Goal: Transaction & Acquisition: Purchase product/service

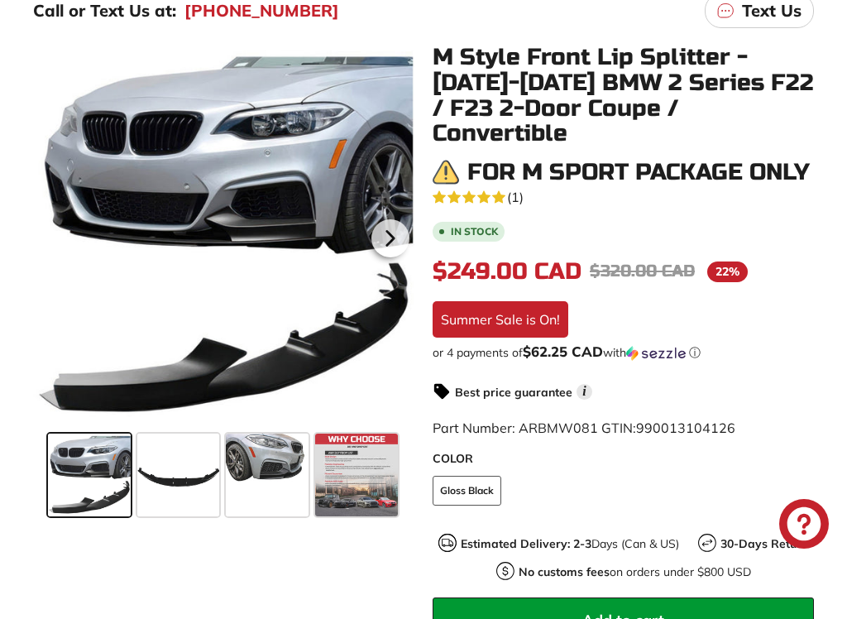
scroll to position [342, 0]
click at [258, 482] on span at bounding box center [267, 474] width 83 height 83
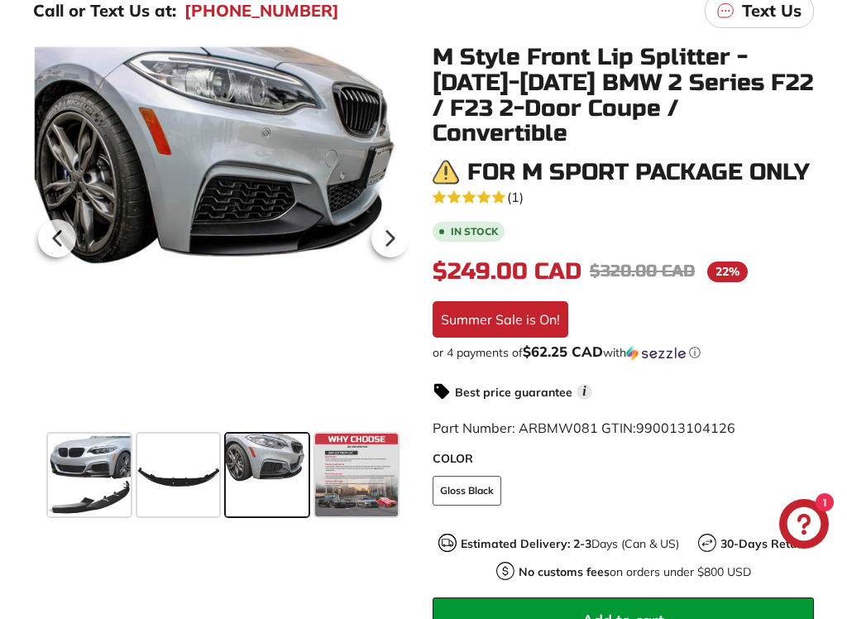
click at [389, 246] on icon at bounding box center [390, 238] width 38 height 38
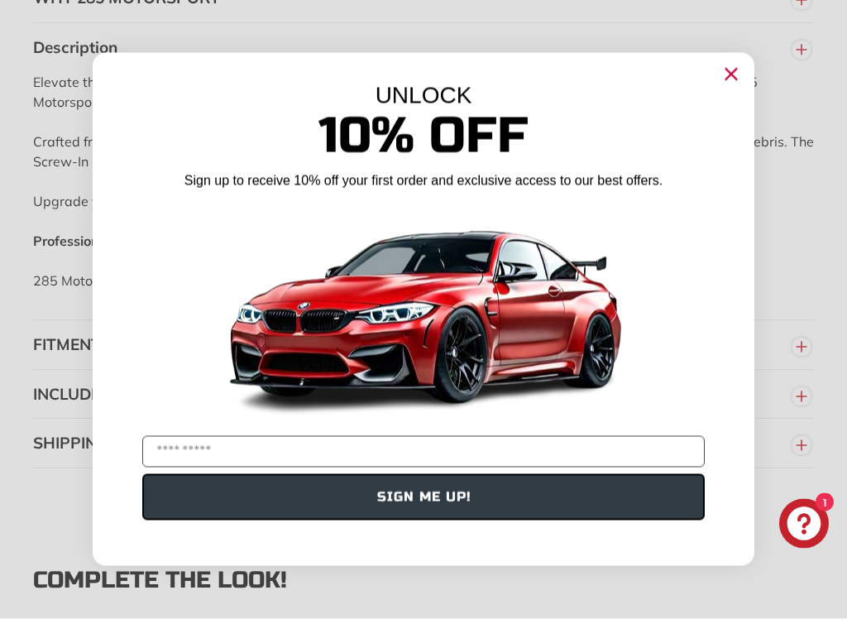
scroll to position [1283, 0]
click at [730, 78] on circle "Close dialog" at bounding box center [731, 74] width 25 height 25
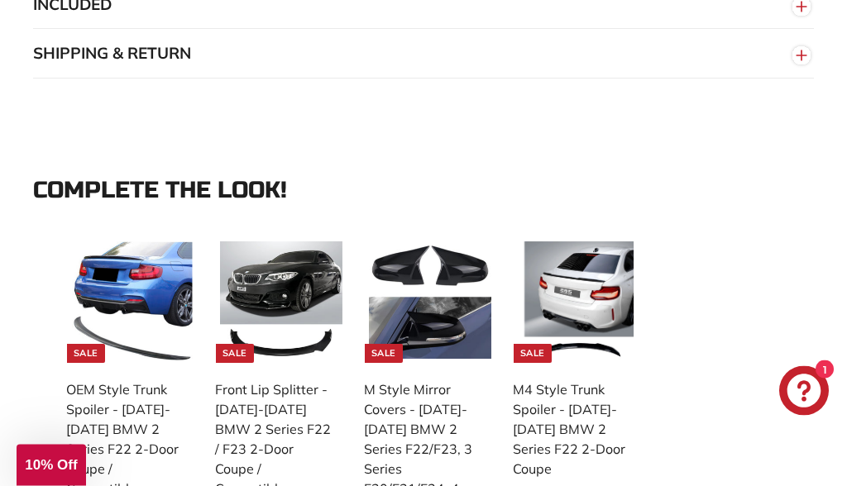
scroll to position [1654, 0]
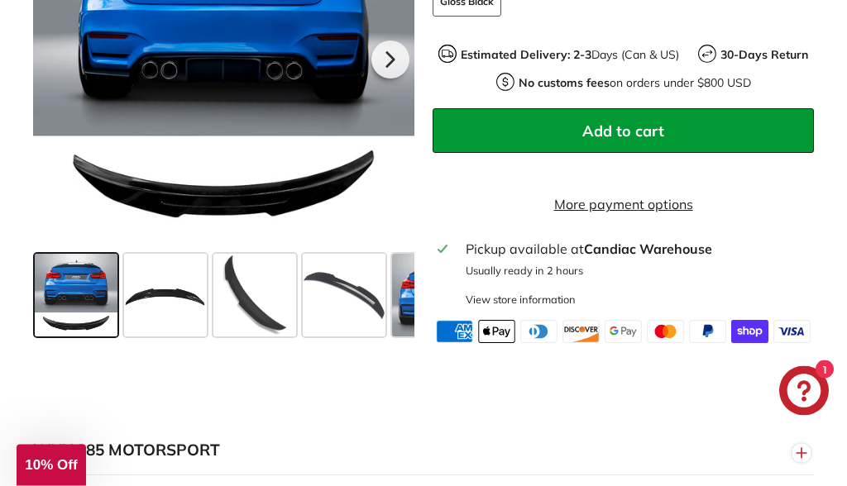
scroll to position [744, 0]
click at [57, 337] on span at bounding box center [76, 295] width 83 height 83
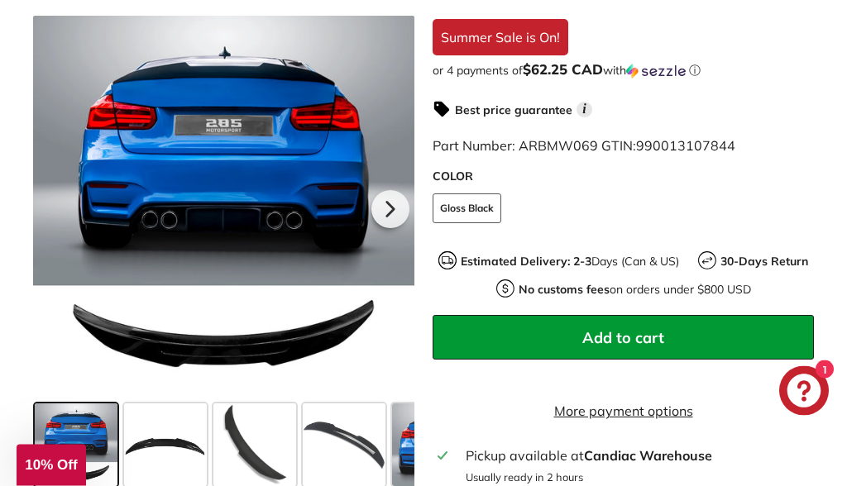
scroll to position [538, 0]
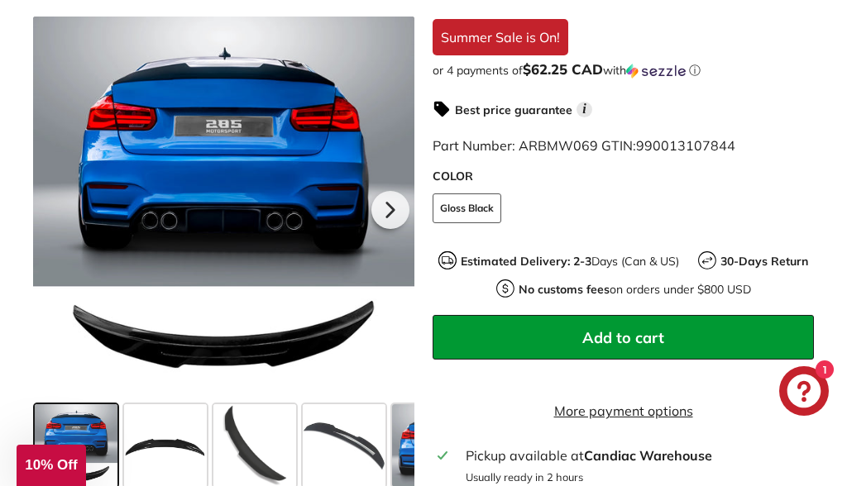
click at [399, 208] on icon at bounding box center [390, 210] width 38 height 38
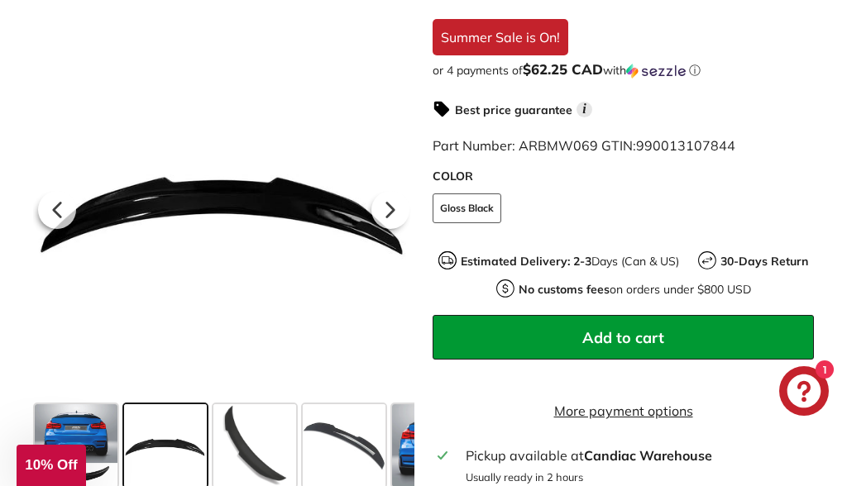
click at [403, 201] on icon at bounding box center [390, 210] width 38 height 38
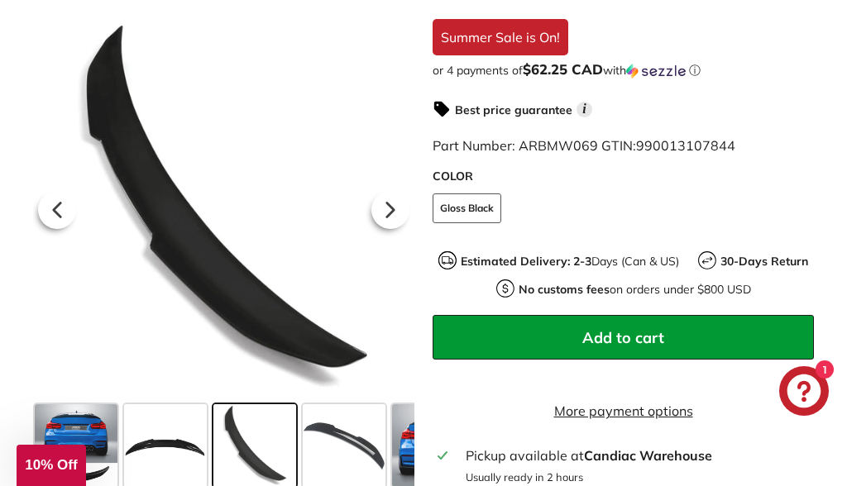
click at [399, 213] on icon at bounding box center [390, 210] width 38 height 38
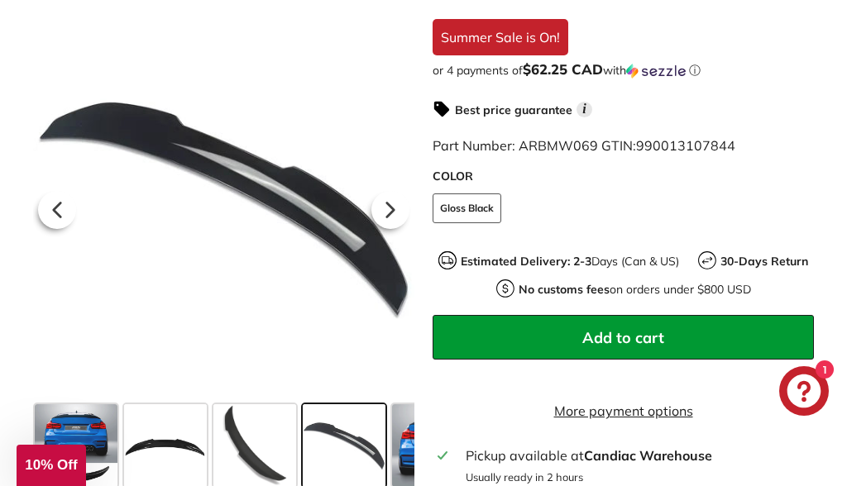
click at [403, 205] on icon at bounding box center [390, 210] width 38 height 38
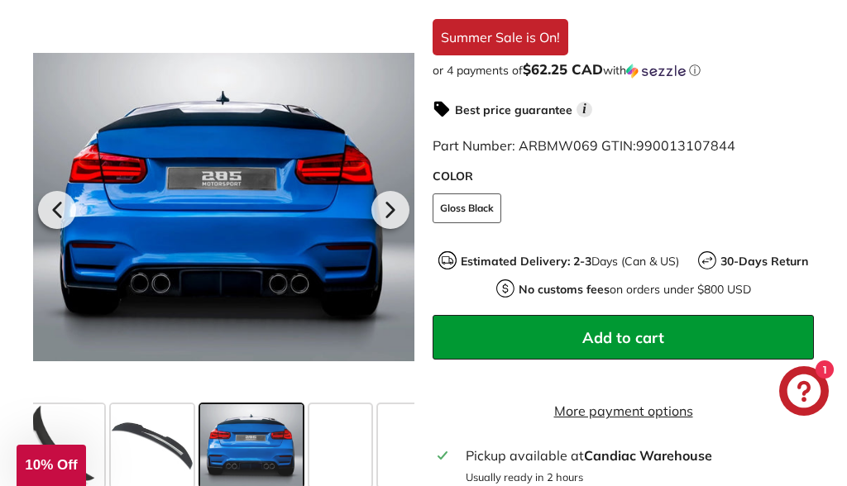
scroll to position [0, 219]
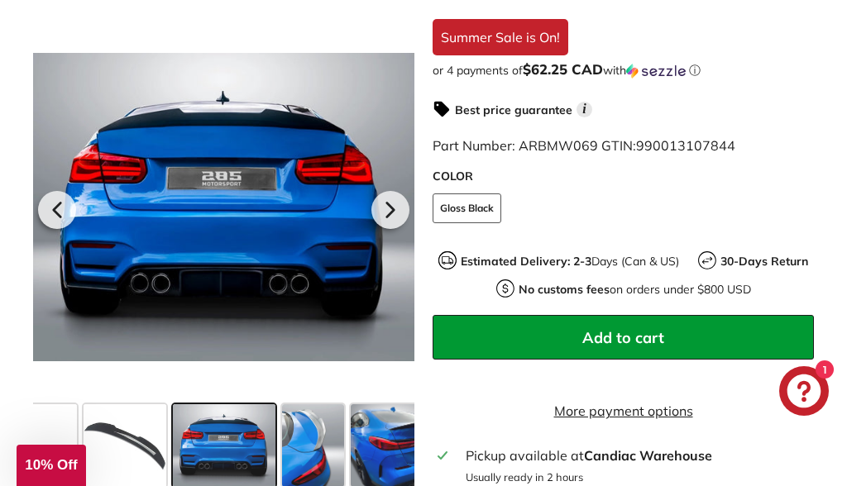
click at [397, 208] on icon at bounding box center [390, 210] width 38 height 38
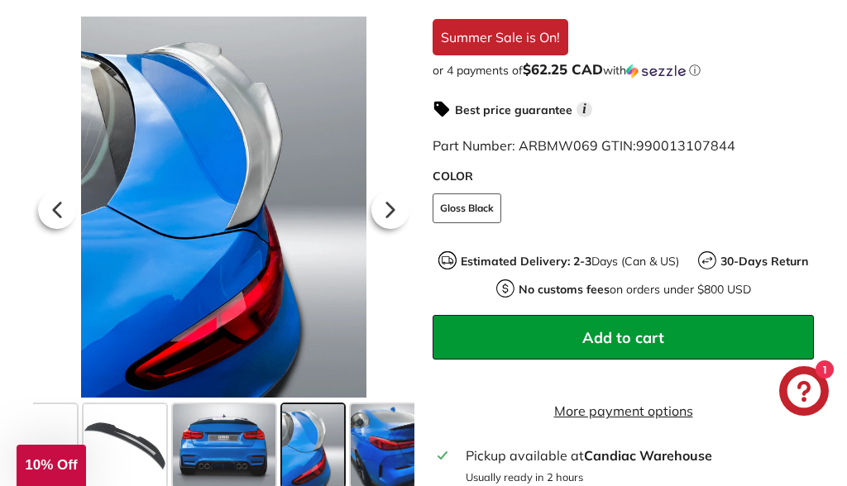
click at [395, 217] on icon at bounding box center [390, 210] width 38 height 38
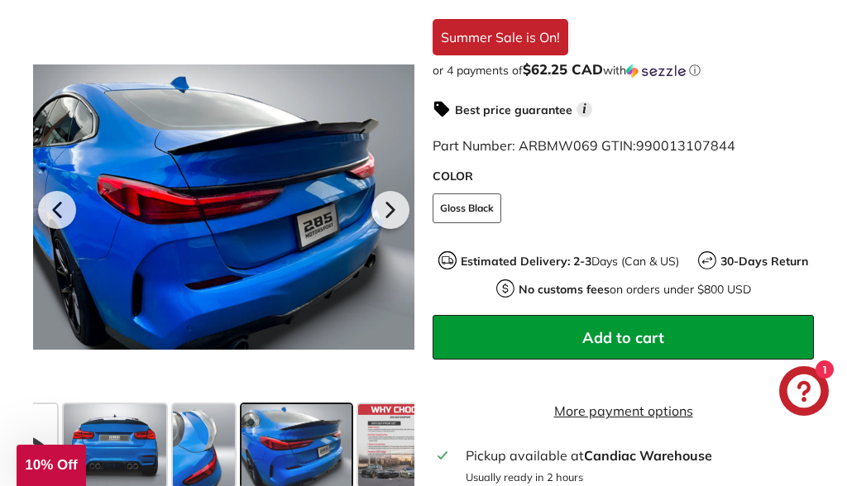
scroll to position [0, 358]
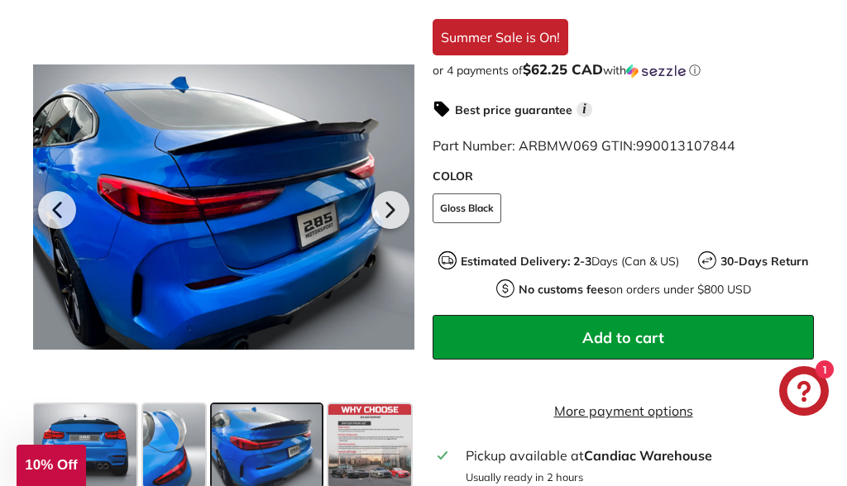
click at [400, 215] on icon at bounding box center [390, 210] width 38 height 38
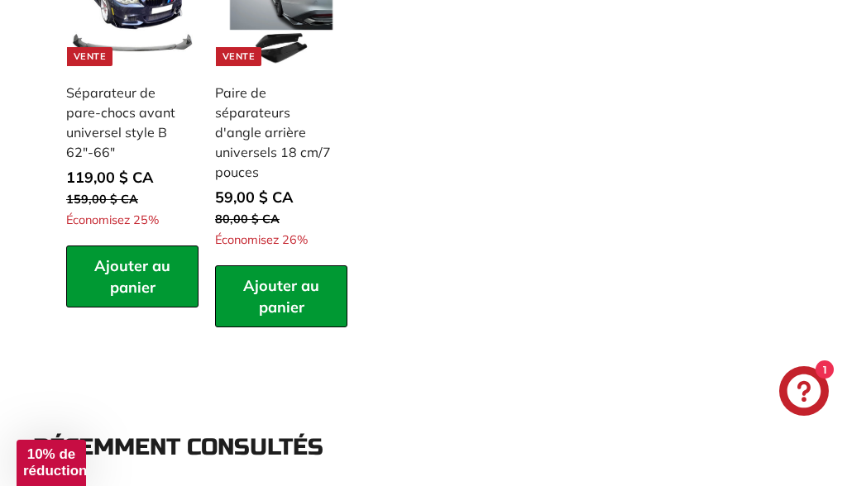
scroll to position [1926, 0]
